Goal: Ask a question

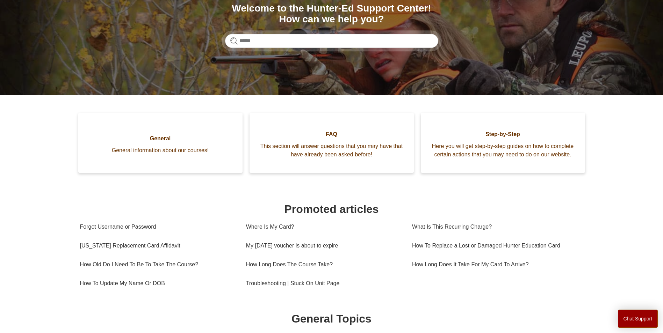
scroll to position [105, 0]
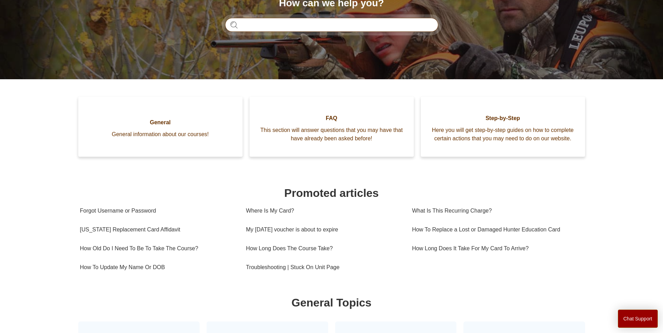
click at [275, 27] on input "Search" at bounding box center [331, 25] width 213 height 14
type input "**********"
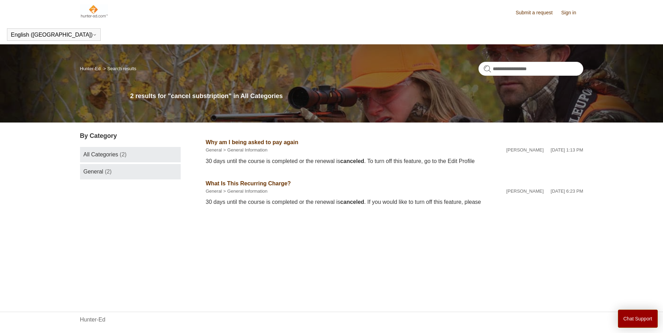
click at [149, 173] on link "General (2)" at bounding box center [130, 171] width 101 height 15
click at [546, 11] on link "Submit a request" at bounding box center [537, 12] width 44 height 7
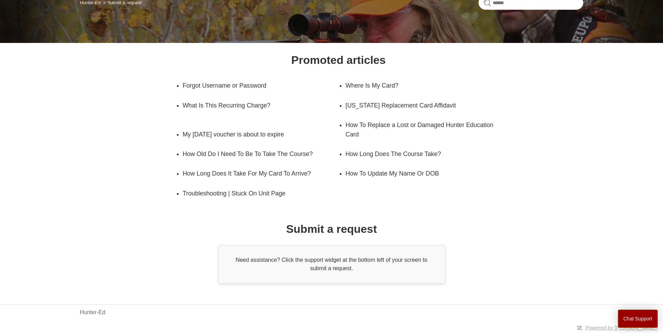
scroll to position [66, 0]
